Goal: Task Accomplishment & Management: Use online tool/utility

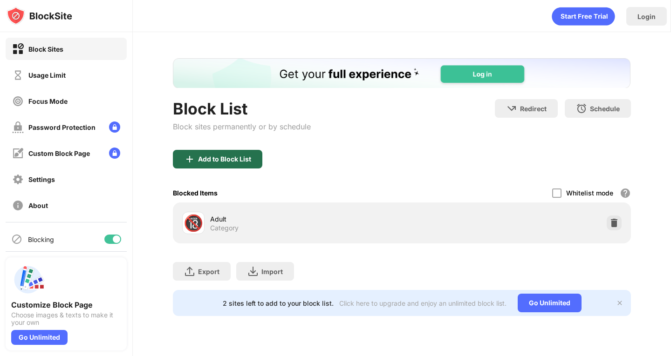
click at [238, 165] on div "Add to Block List" at bounding box center [217, 159] width 89 height 19
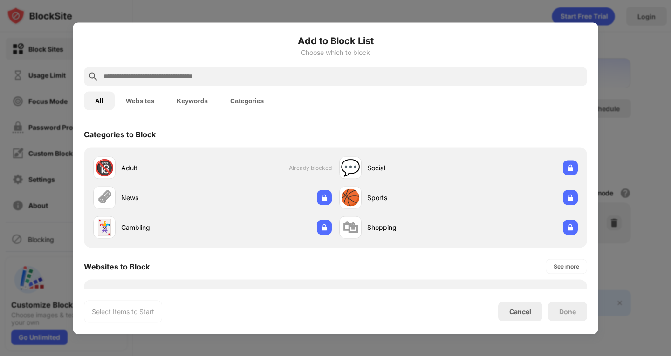
click at [556, 123] on div "Categories to Block" at bounding box center [335, 134] width 503 height 26
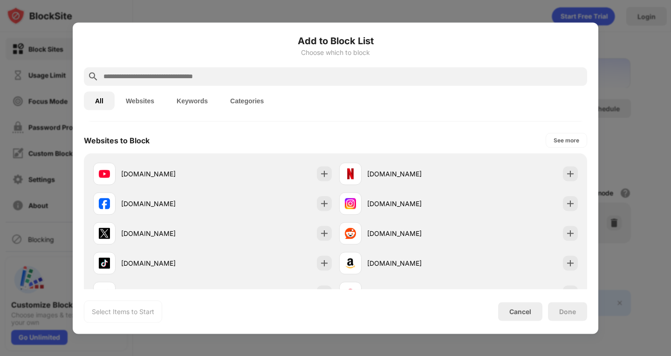
scroll to position [130, 0]
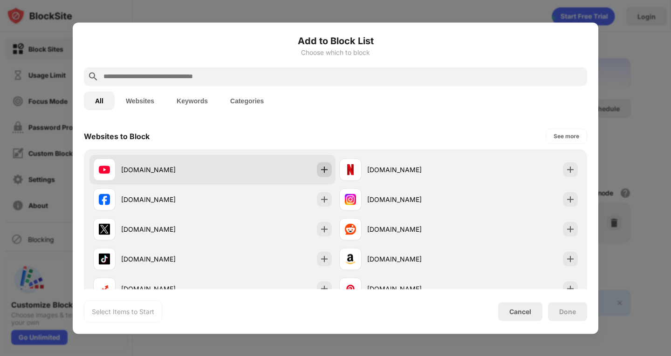
click at [319, 176] on div at bounding box center [324, 169] width 15 height 15
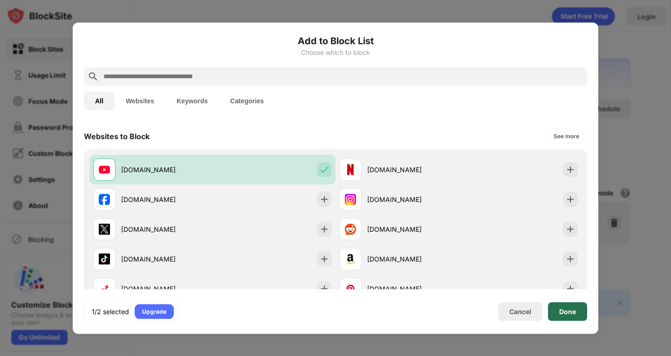
click at [575, 313] on div "Done" at bounding box center [567, 311] width 17 height 7
